Goal: Information Seeking & Learning: Learn about a topic

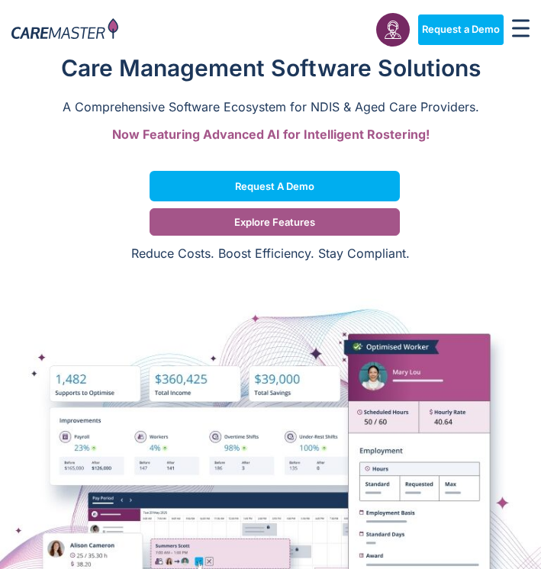
click at [274, 218] on span "Explore Features" at bounding box center [274, 222] width 81 height 8
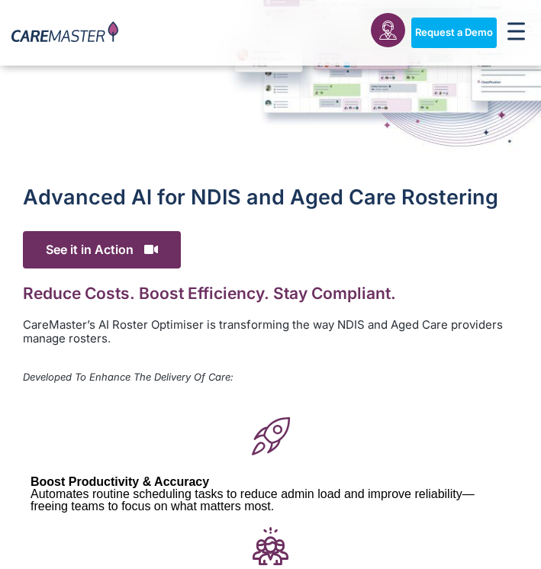
scroll to position [192, 0]
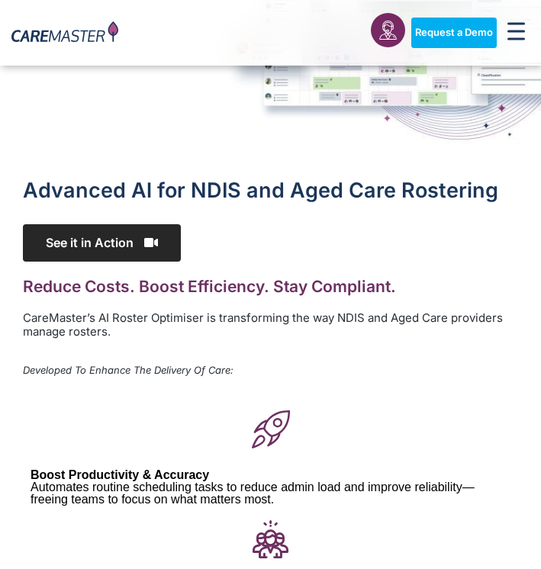
click at [137, 240] on span "See it in Action" at bounding box center [102, 242] width 158 height 37
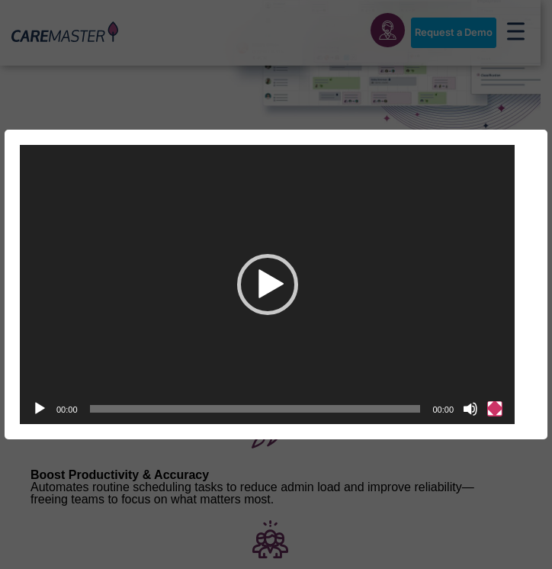
click at [496, 406] on button "Fullscreen" at bounding box center [495, 408] width 15 height 15
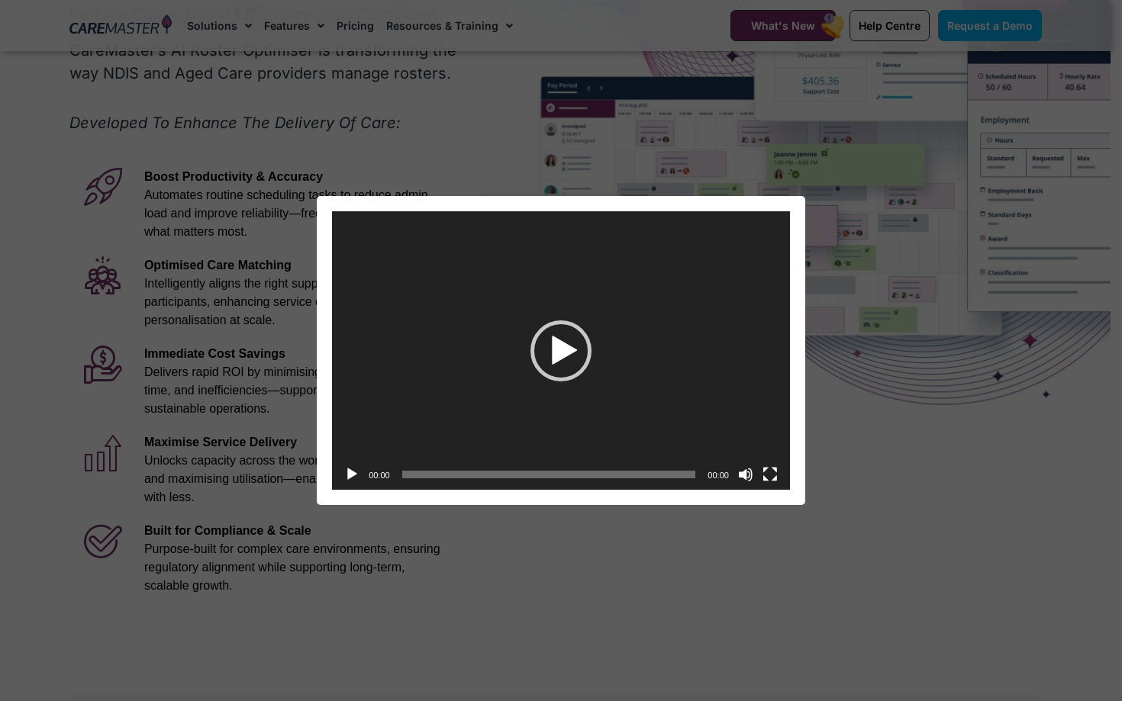
click at [540, 568] on video "https://caremaster.com.au/wp-content/uploads/2025/05/RO_screenshots_D4-web.mp4" at bounding box center [561, 350] width 1122 height 701
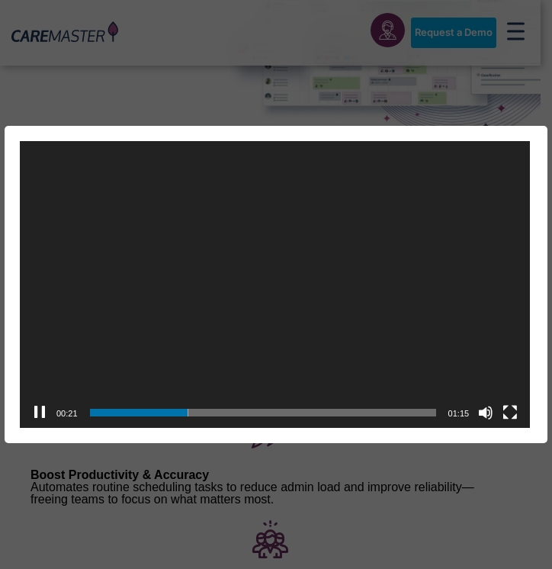
click at [202, 72] on div "Video Player https://caremaster.com.au/wp-content/uploads/2025/05/RO_screenshot…" at bounding box center [276, 284] width 552 height 569
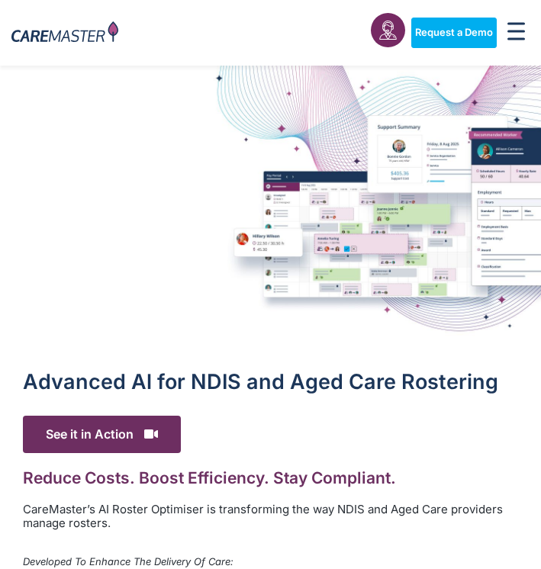
scroll to position [0, 0]
click at [523, 33] on rect "Menu Toggle" at bounding box center [516, 32] width 18 height 2
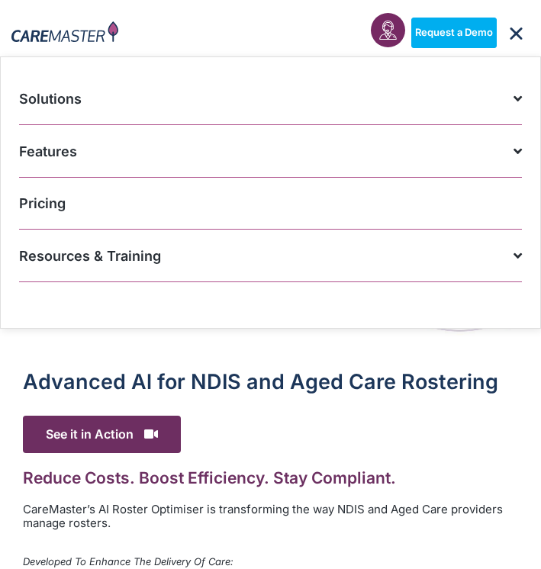
click at [50, 202] on link "Pricing" at bounding box center [270, 204] width 503 height 52
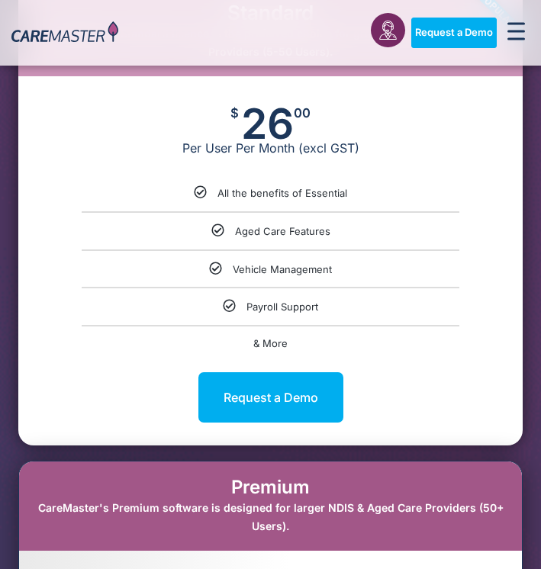
scroll to position [1388, 0]
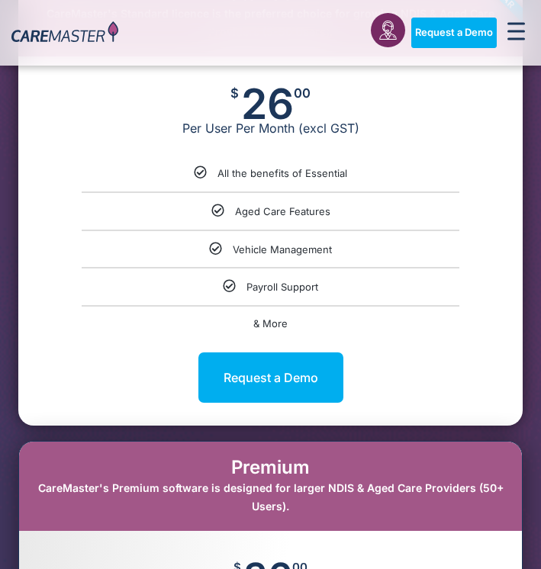
click at [266, 317] on span "& More" at bounding box center [270, 323] width 34 height 12
select select "****"
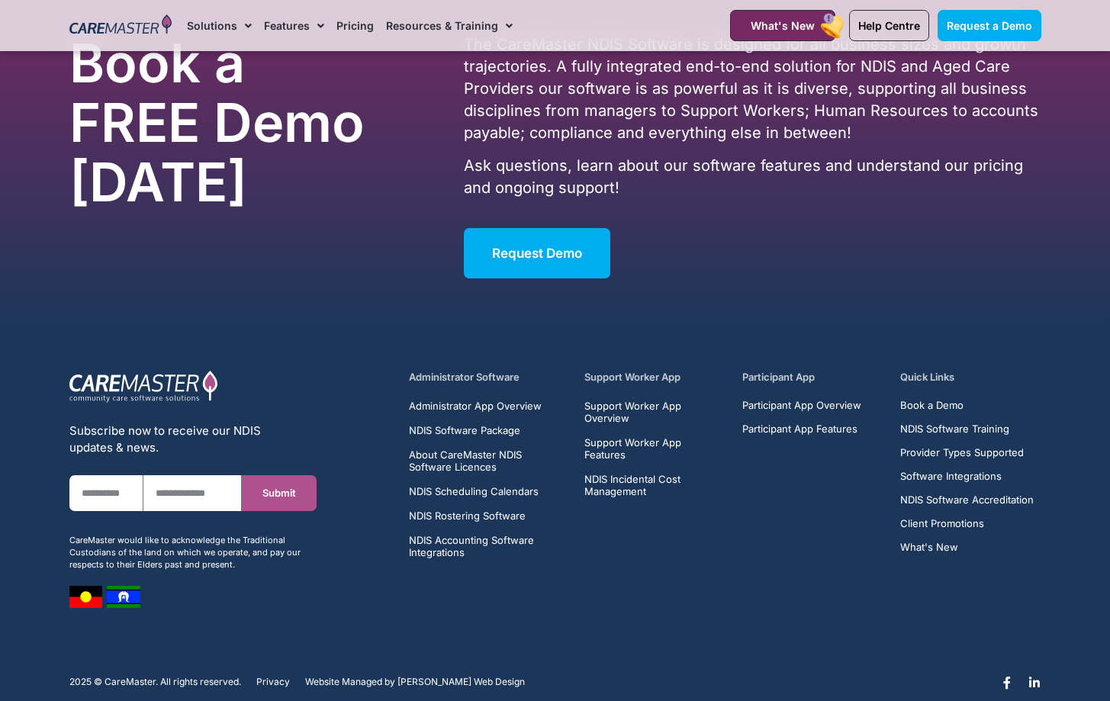
scroll to position [7576, 0]
